Goal: Information Seeking & Learning: Find specific fact

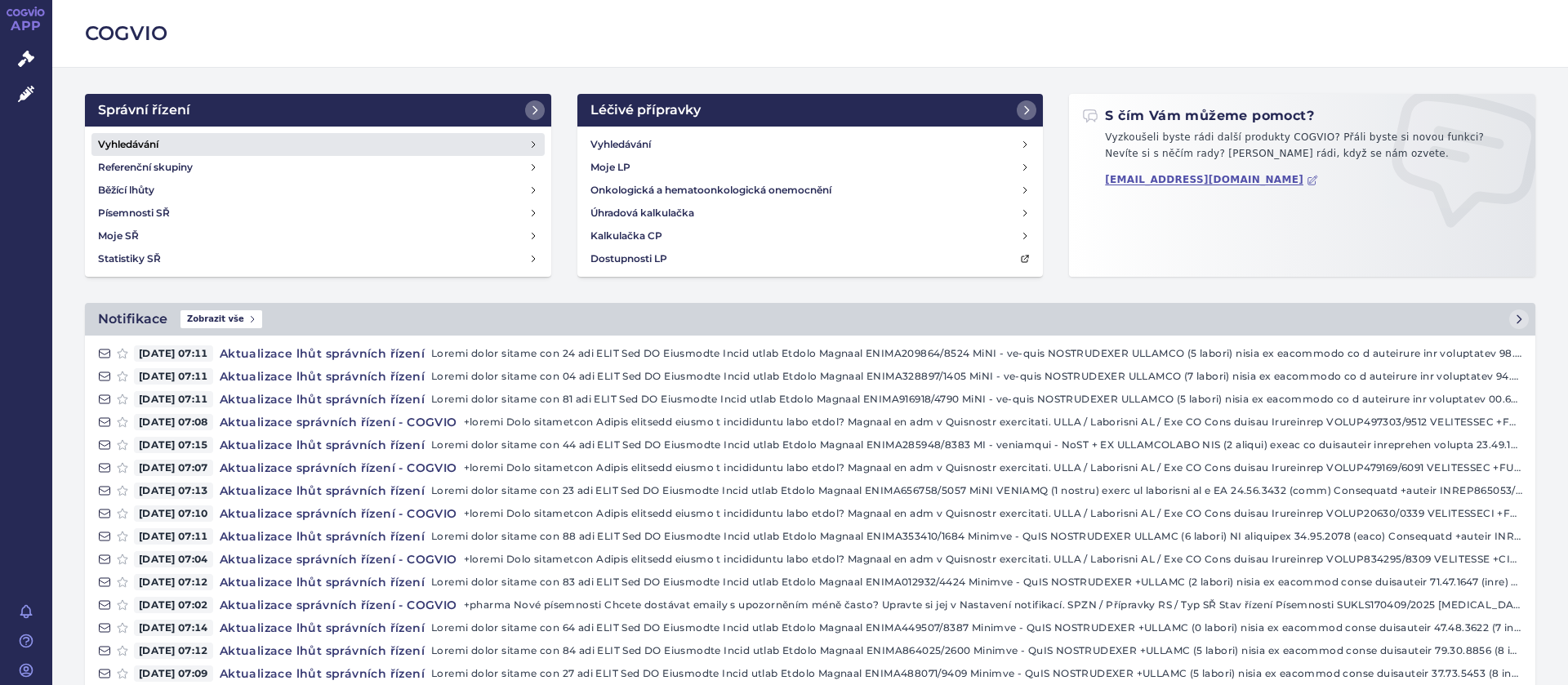
click at [140, 146] on h4 "Vyhledávání" at bounding box center [128, 144] width 61 height 16
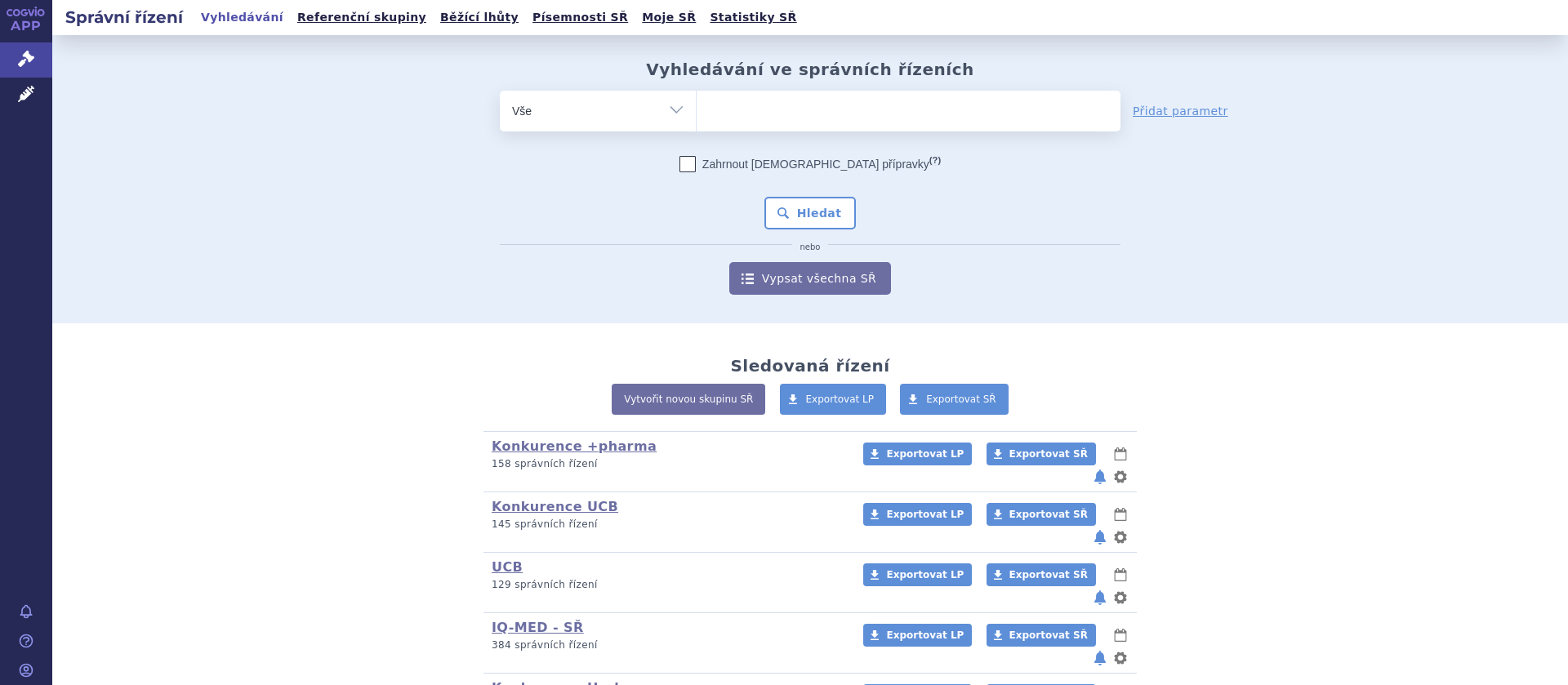
click at [750, 105] on ul at bounding box center [909, 108] width 424 height 34
click at [696, 105] on select at bounding box center [696, 109] width 1 height 41
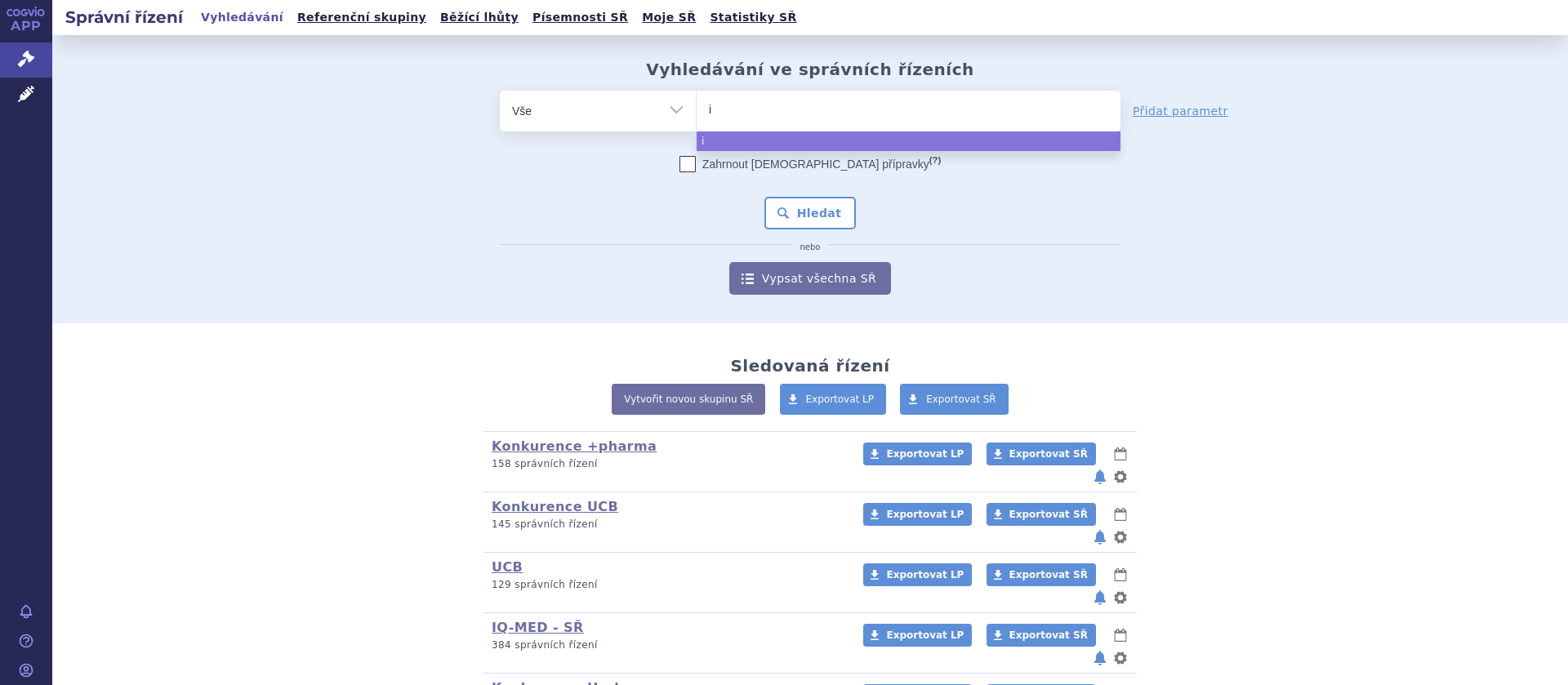
type input "is"
type input "isi"
type input "is"
type input "iso"
type input "isop"
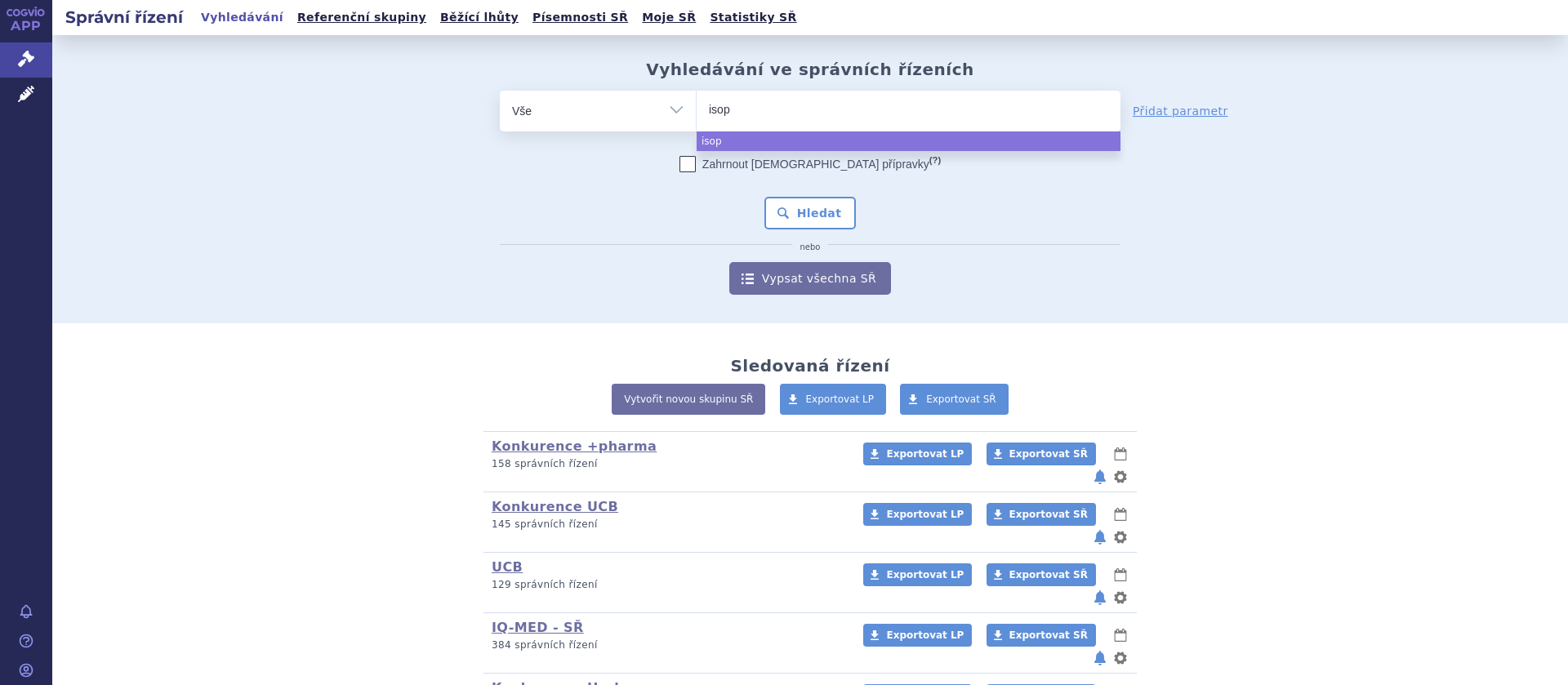
type input "isopr"
type input "isopri"
type input "isoprin"
type input "isoprino"
type input "isoprinosi"
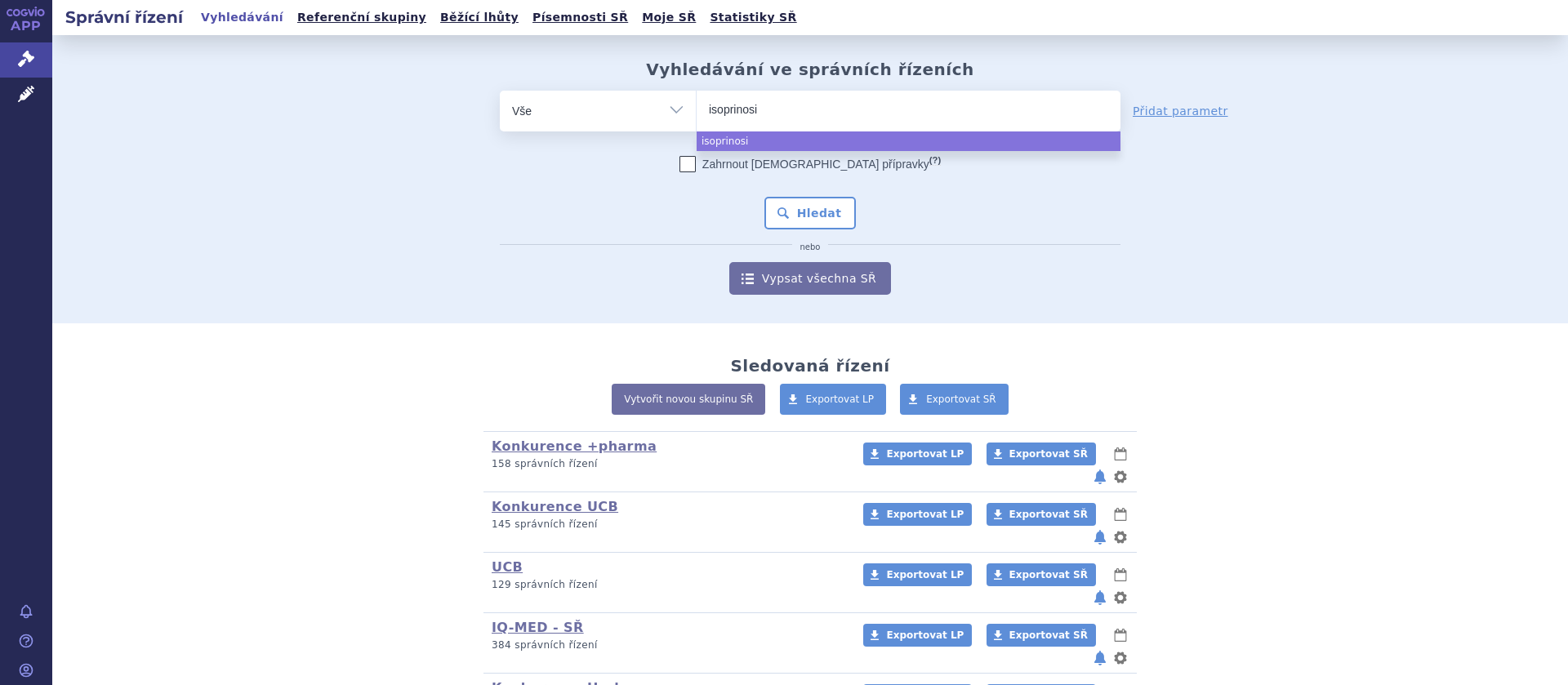
type input "isoprinosin"
type input "isoprinosine"
select select "isoprinosine"
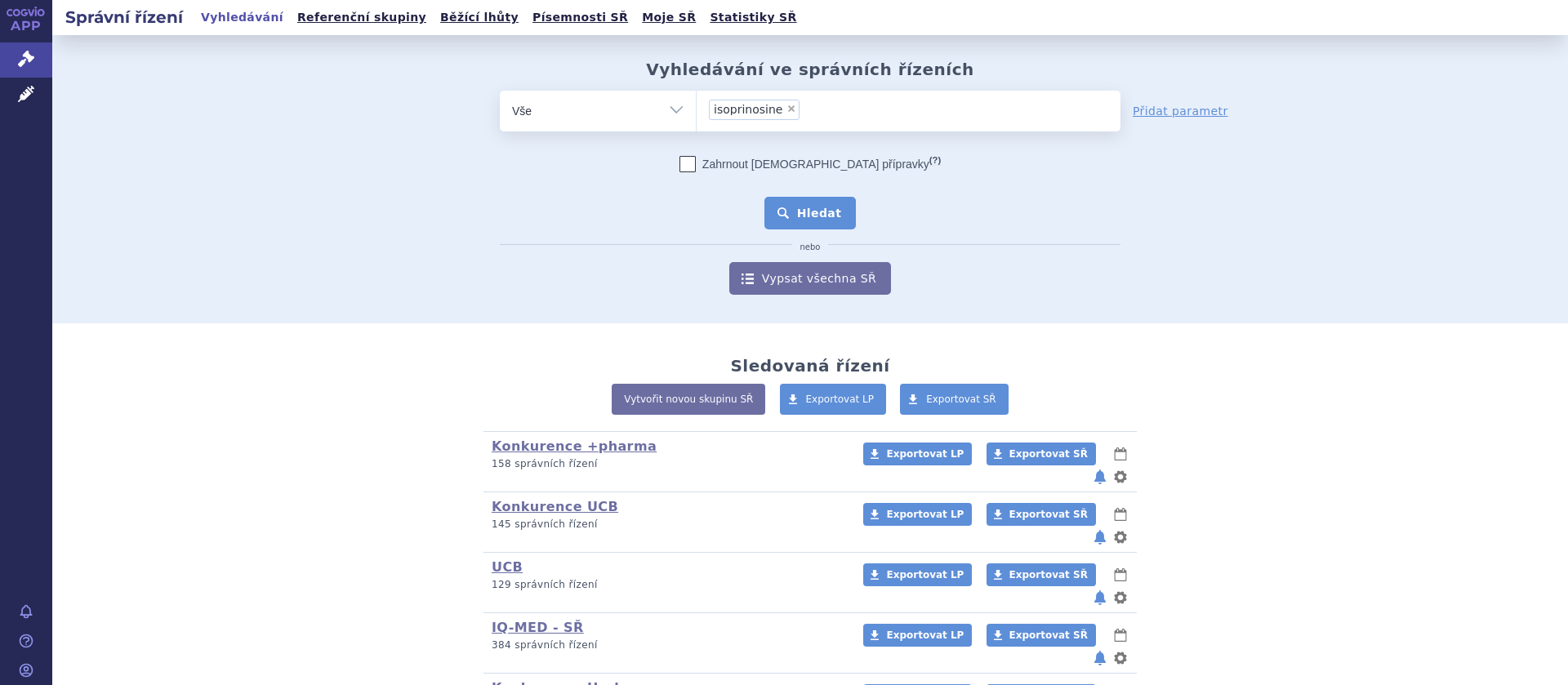
click at [812, 200] on button "Hledat" at bounding box center [811, 213] width 92 height 32
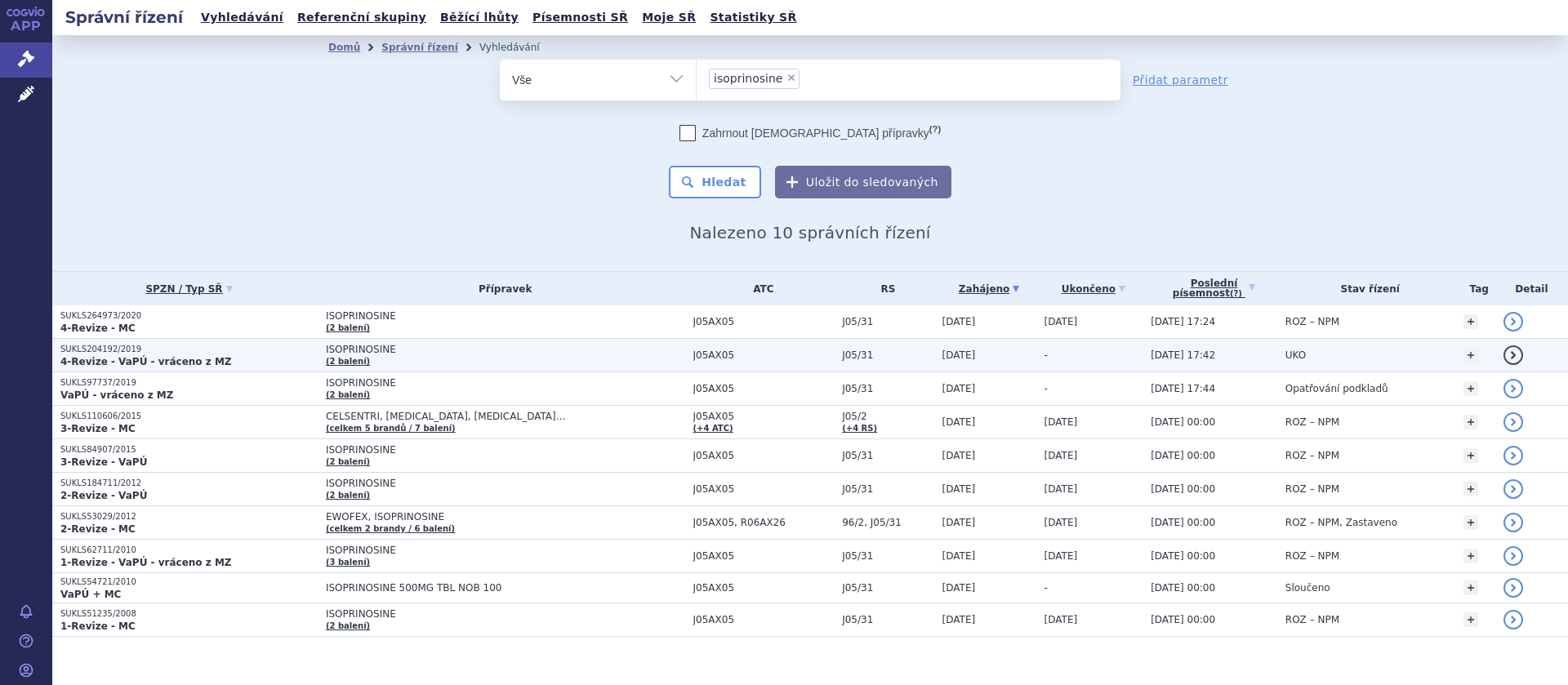
click at [365, 355] on span "ISOPRINOSINE" at bounding box center [506, 349] width 360 height 11
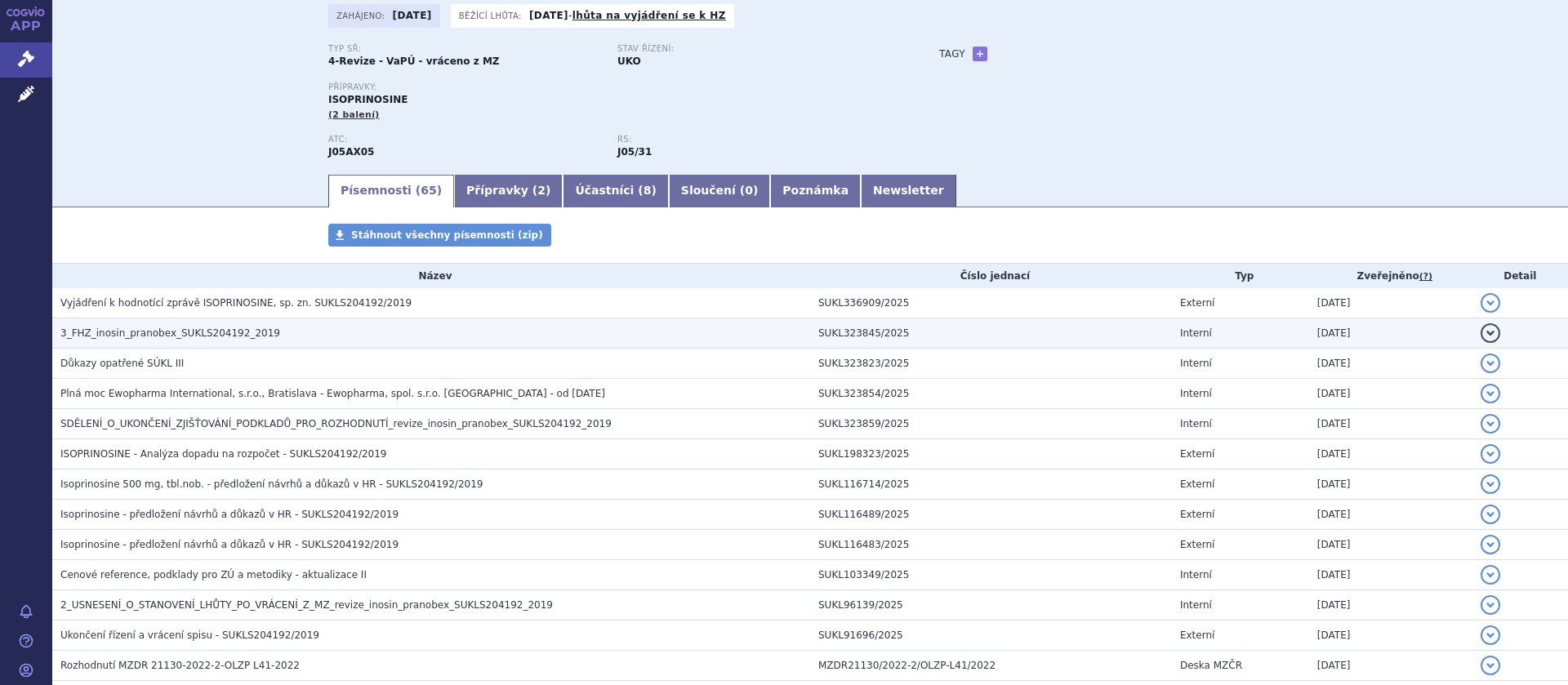
click at [198, 329] on span "3_FHZ_inosin_pranobex_SUKLS204192_2019" at bounding box center [170, 333] width 220 height 11
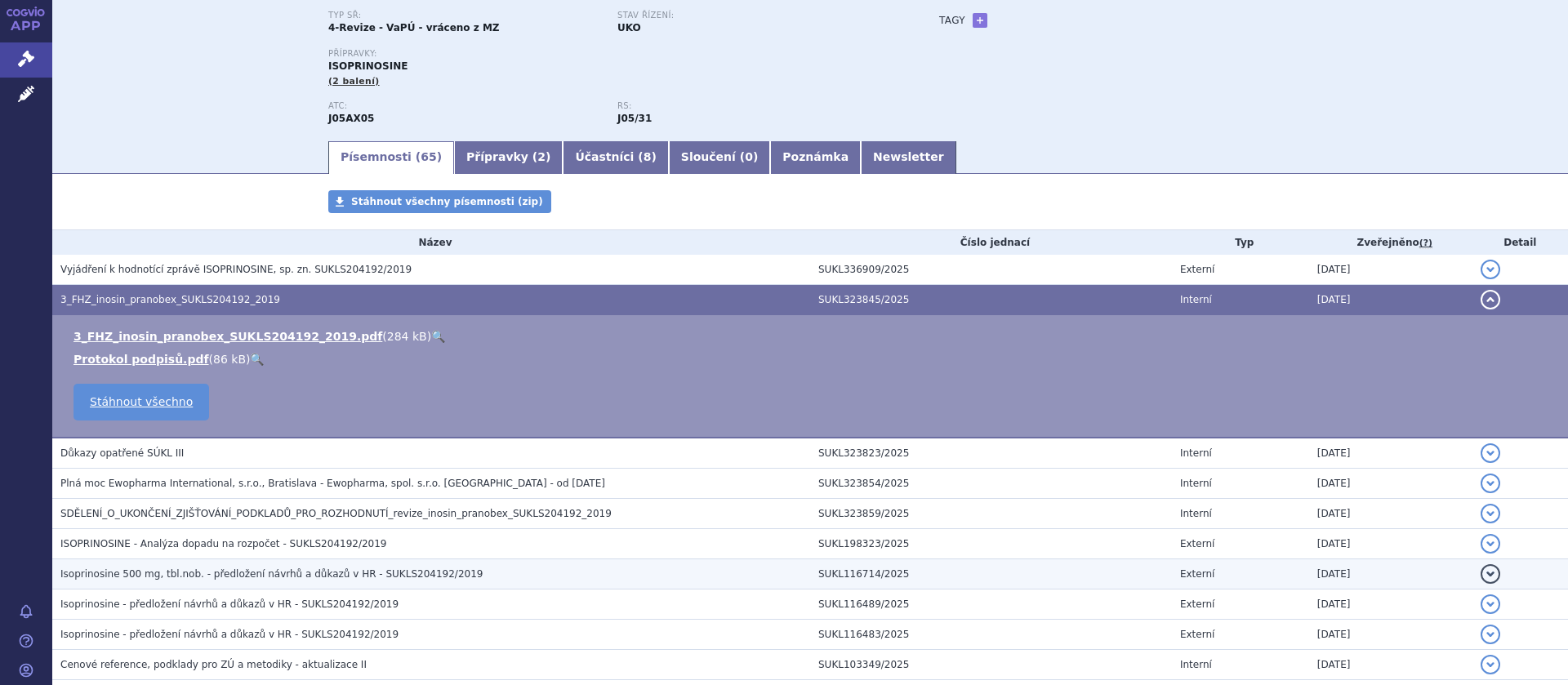
scroll to position [103, 0]
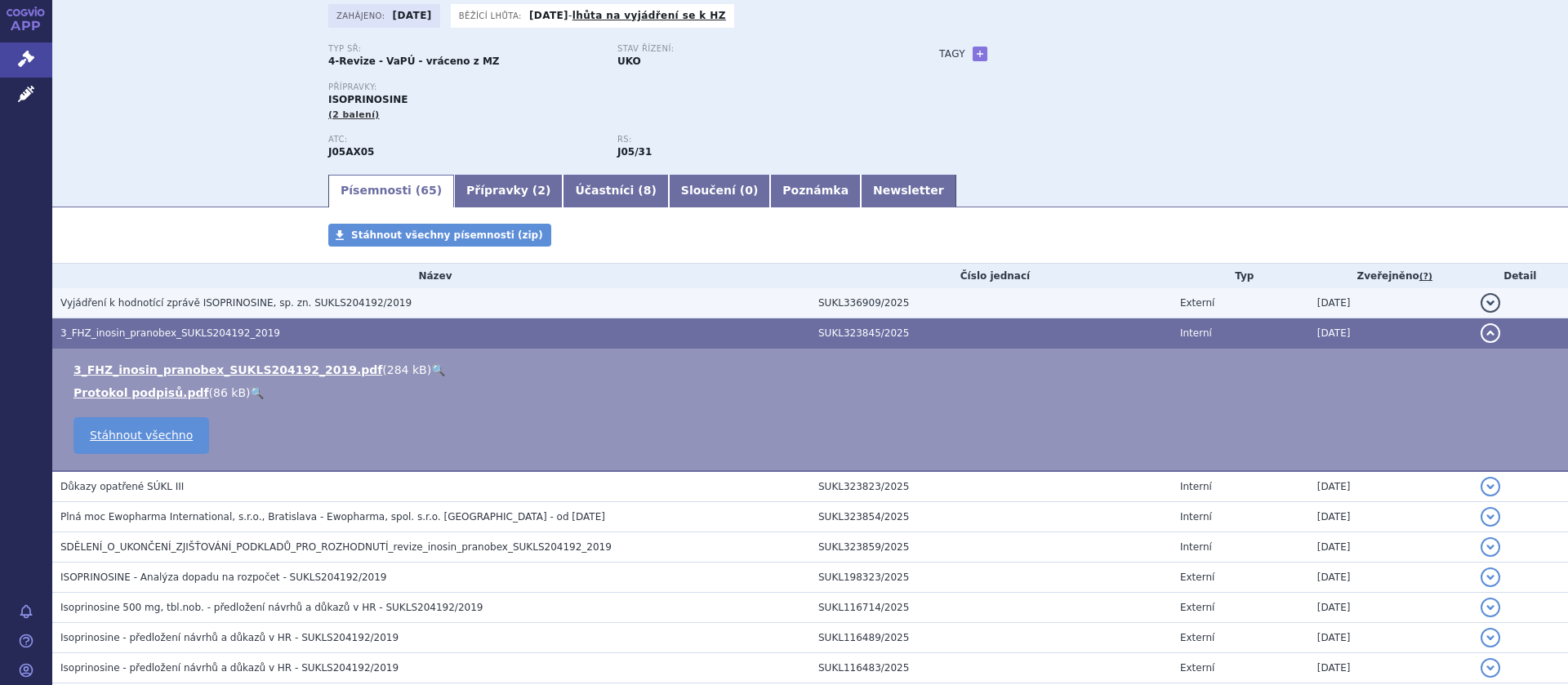
click at [282, 300] on span "Vyjádření k hodnotící zprávě ISOPRINOSINE, sp. zn. SUKLS204192/2019" at bounding box center [236, 303] width 351 height 11
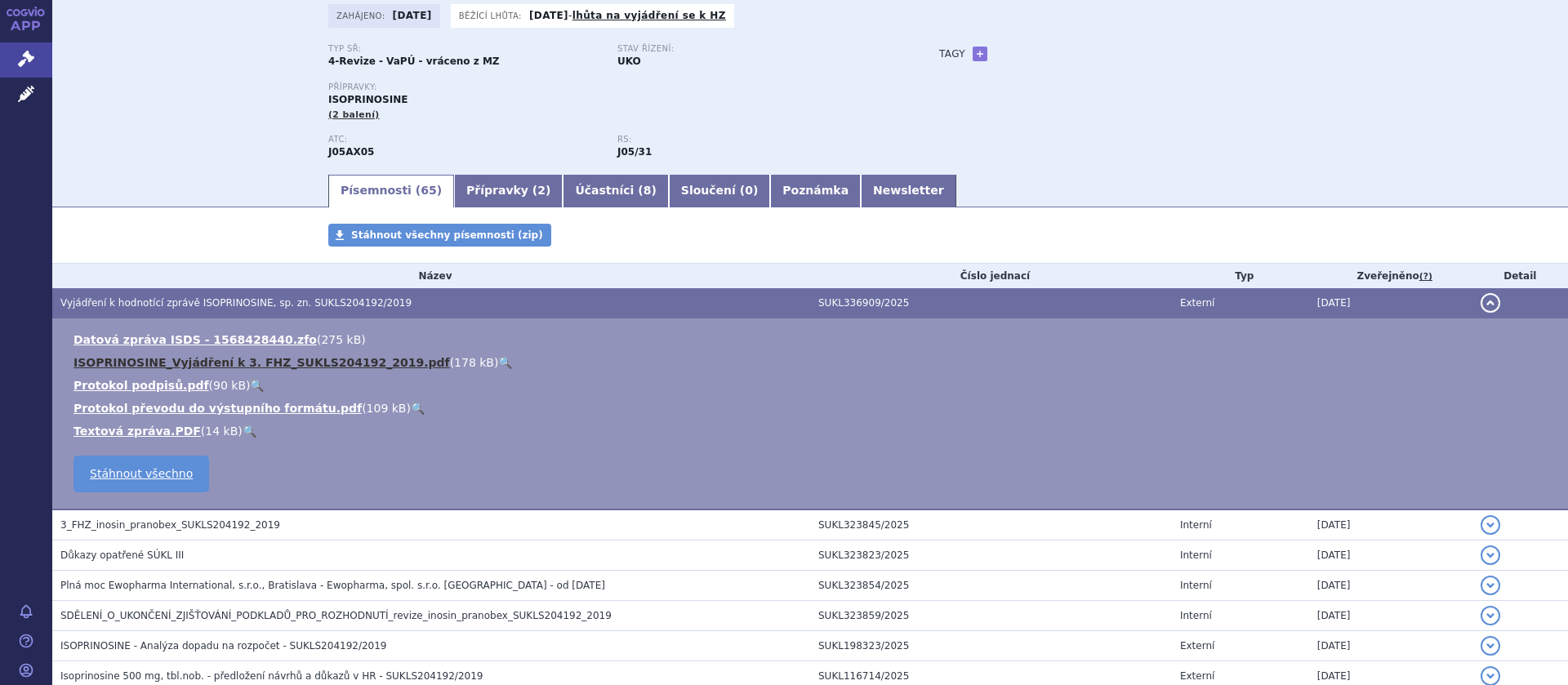
click at [209, 361] on link "ISOPRINOSINE_Vyjádření k 3. FHZ_SUKLS204192_2019.pdf" at bounding box center [262, 362] width 377 height 13
